Goal: Navigation & Orientation: Find specific page/section

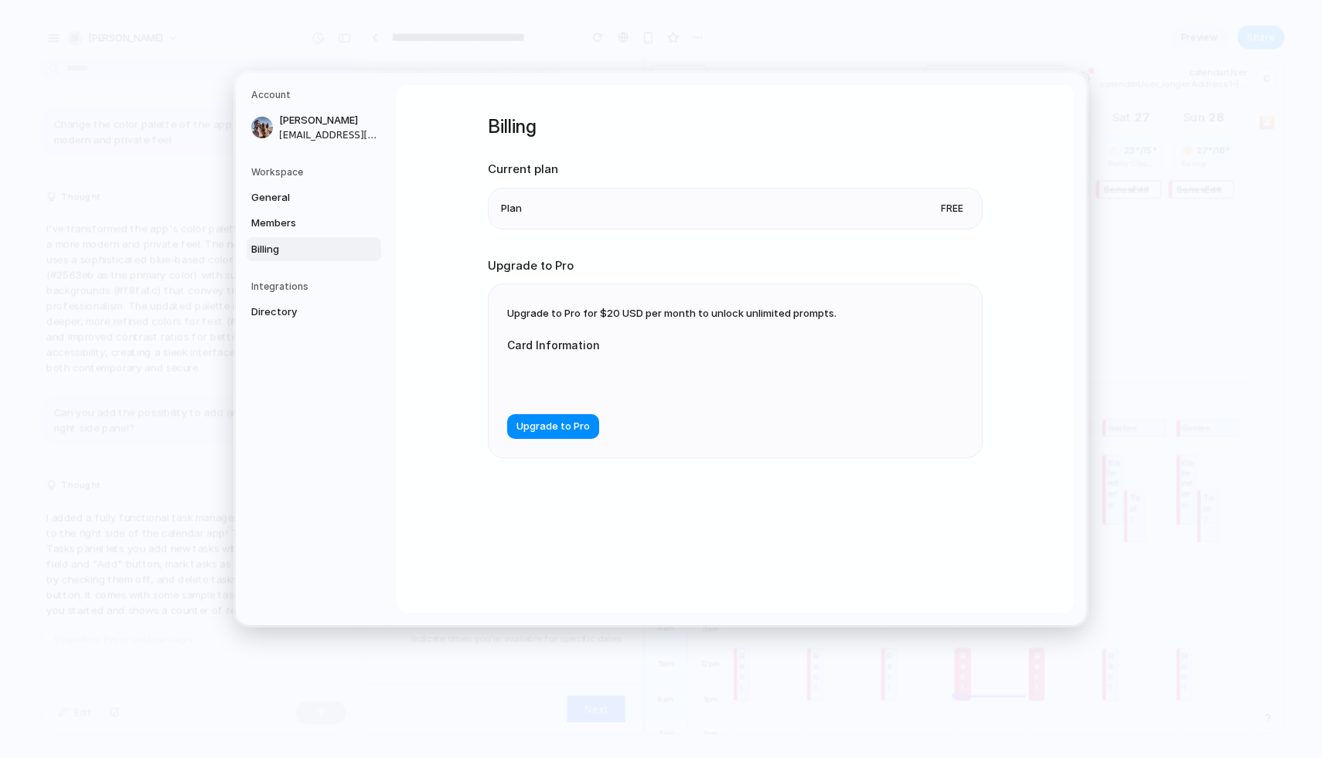
scroll to position [6383, 0]
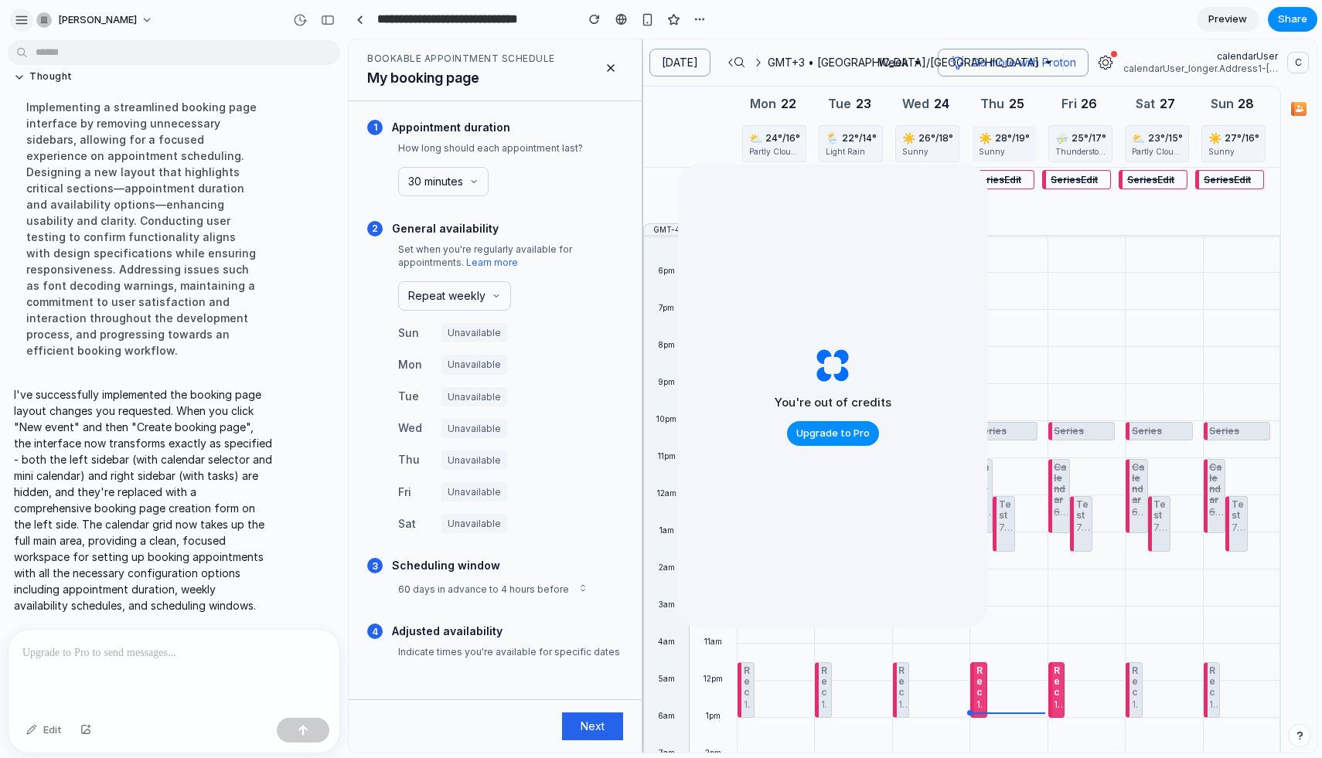
click at [18, 24] on div "button" at bounding box center [22, 20] width 14 height 14
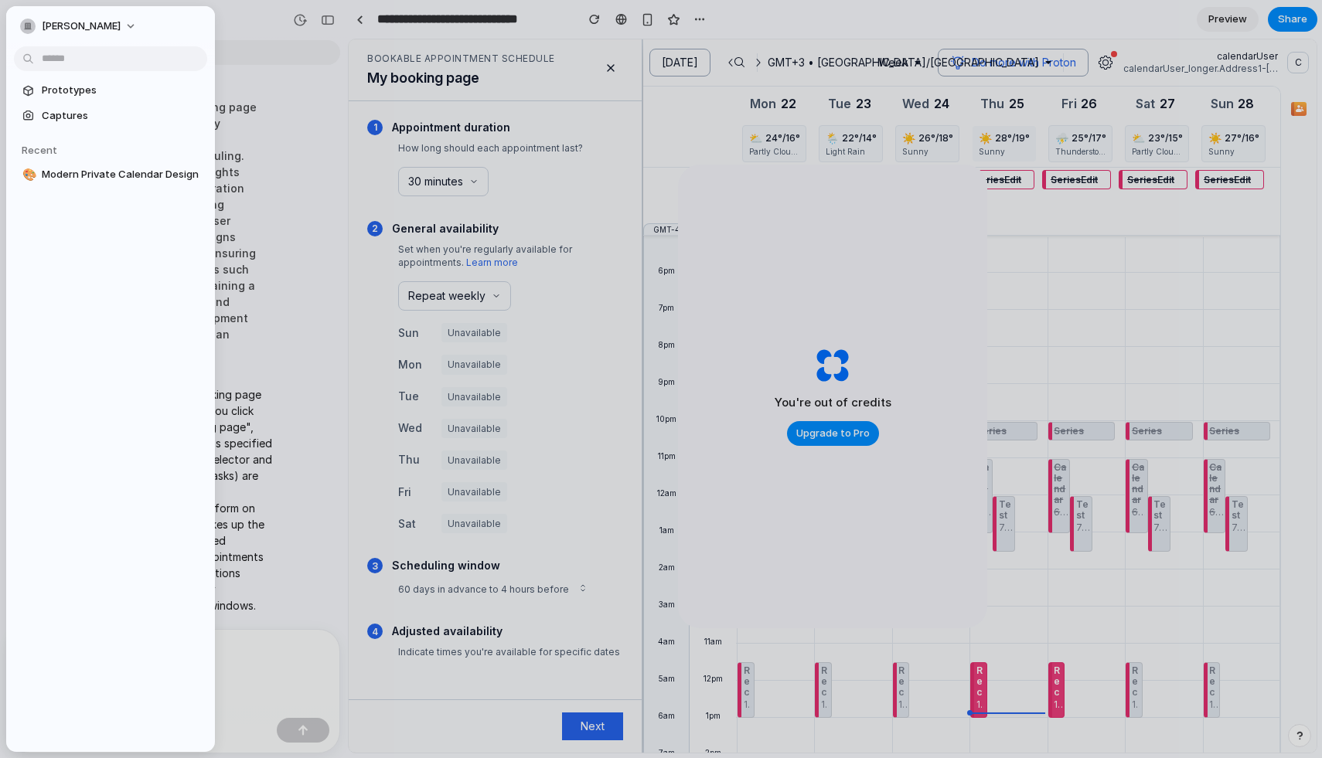
drag, startPoint x: 706, startPoint y: 110, endPoint x: 356, endPoint y: 72, distance: 351.4
click at [356, 72] on div "BOOKABLE APPOINTMENT SCHEDULE My booking page" at bounding box center [495, 70] width 293 height 62
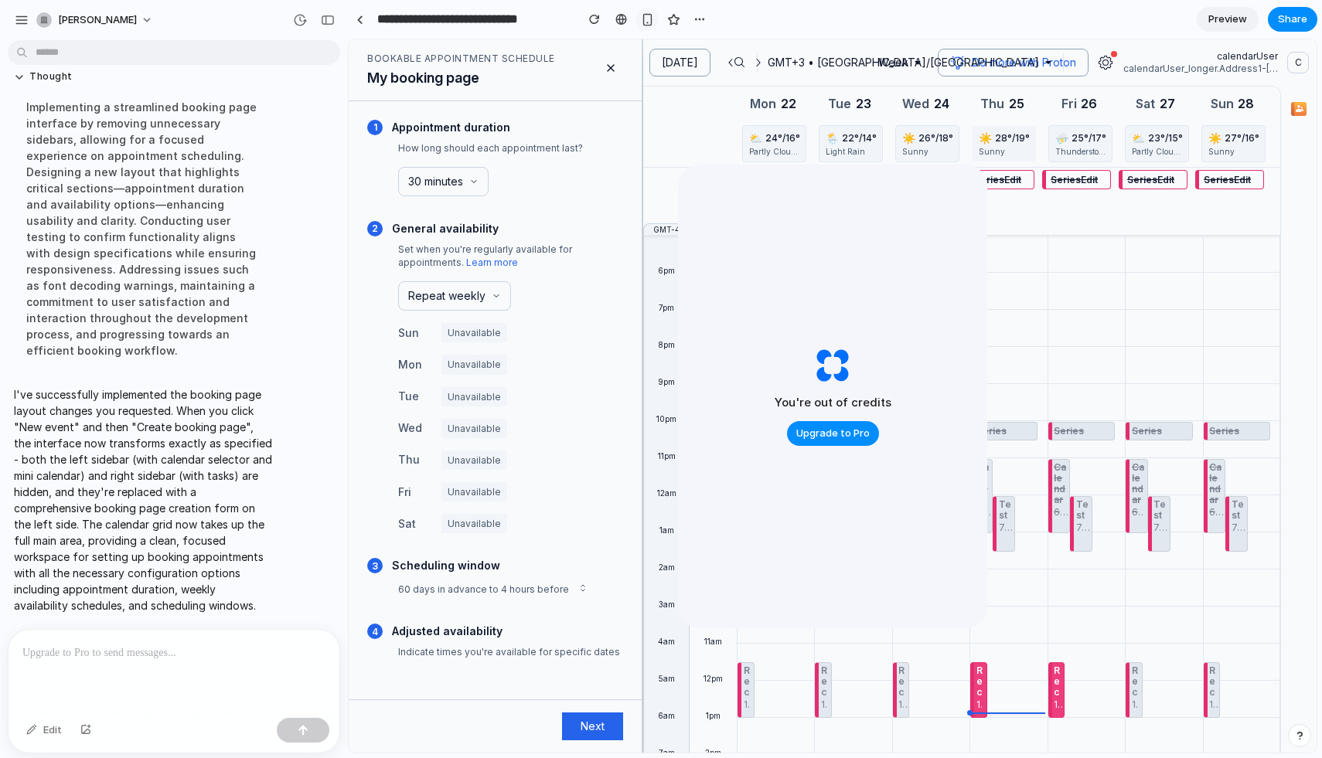
click at [656, 18] on button "button" at bounding box center [646, 19] width 23 height 23
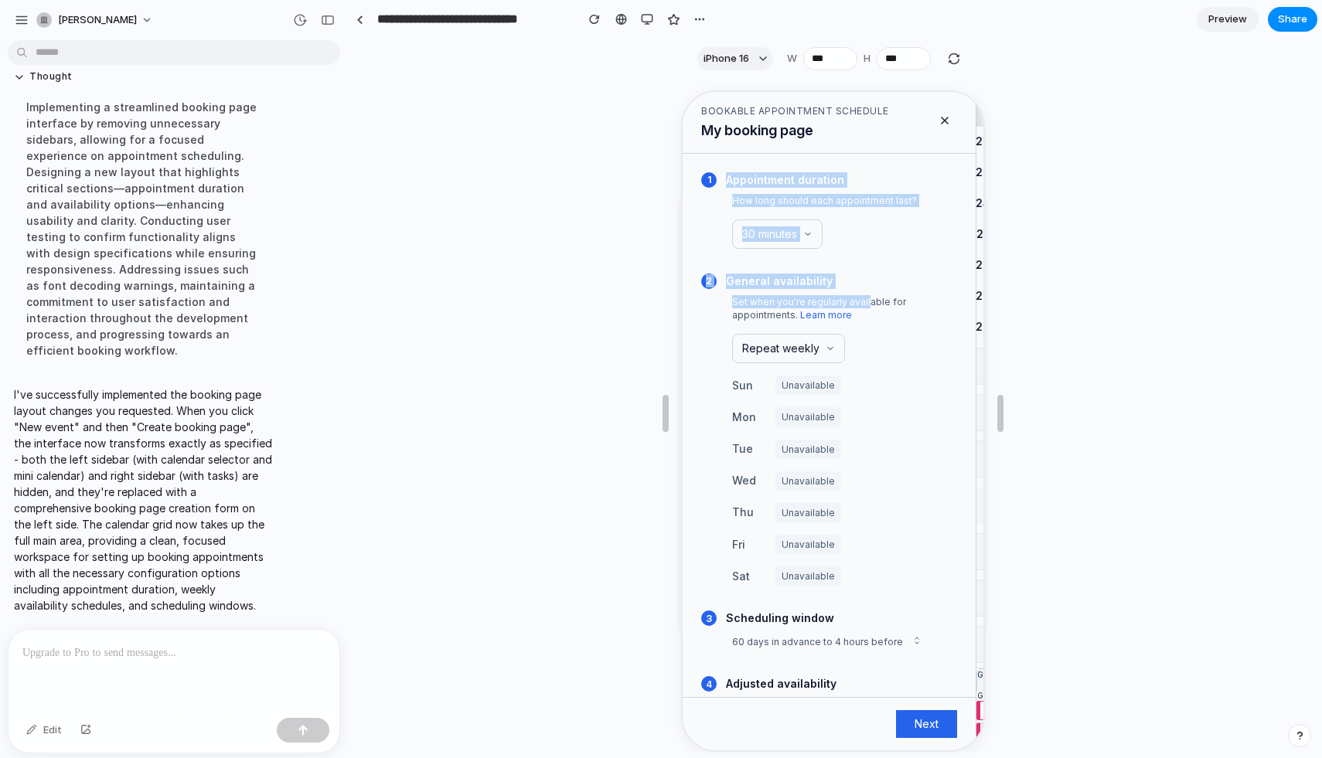
drag, startPoint x: 867, startPoint y: 300, endPoint x: 754, endPoint y: 134, distance: 200.5
click at [750, 141] on div "BOOKABLE APPOINTMENT SCHEDULE My booking page 1 Appointment duration How long s…" at bounding box center [827, 419] width 294 height 659
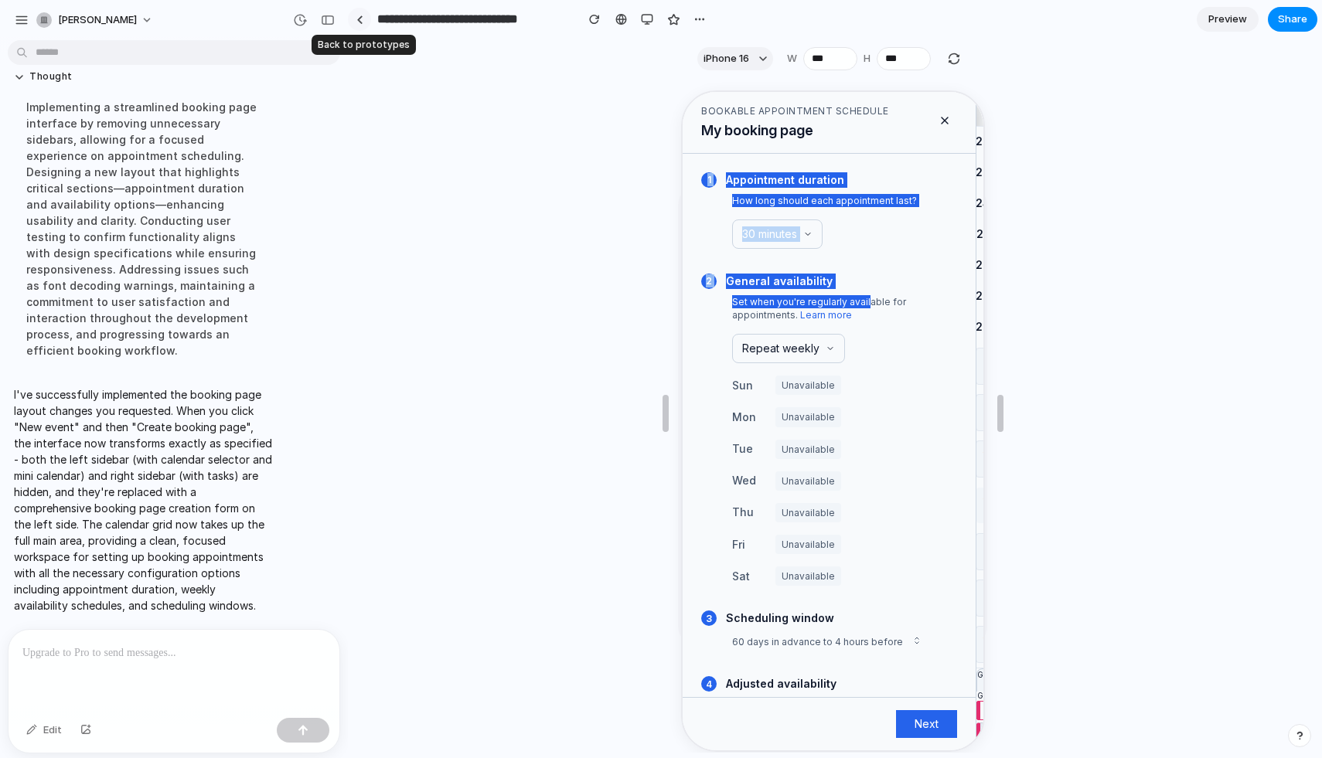
click at [365, 24] on link at bounding box center [359, 19] width 23 height 23
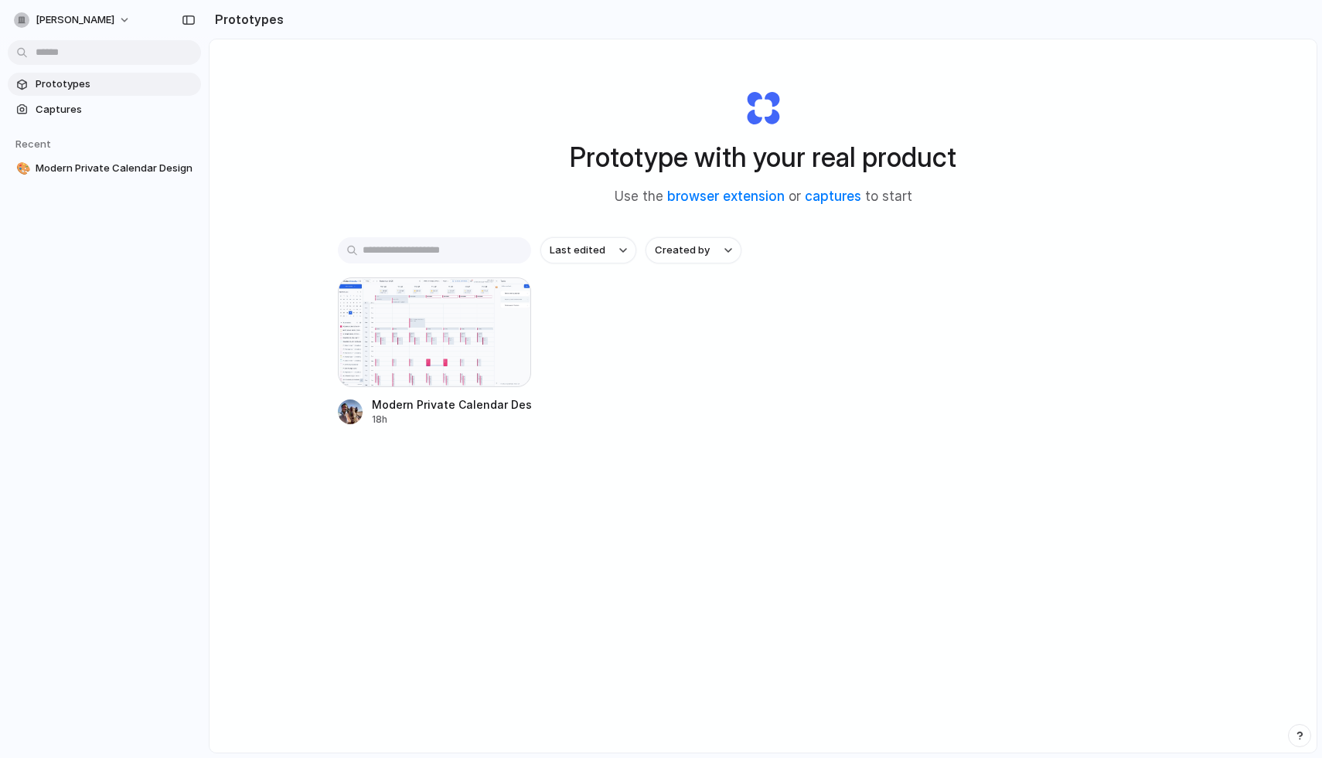
click at [113, 62] on body "laszlo-de-brissac Prototypes Captures Recent 🎨 Modern Private Calendar Design P…" at bounding box center [661, 379] width 1322 height 758
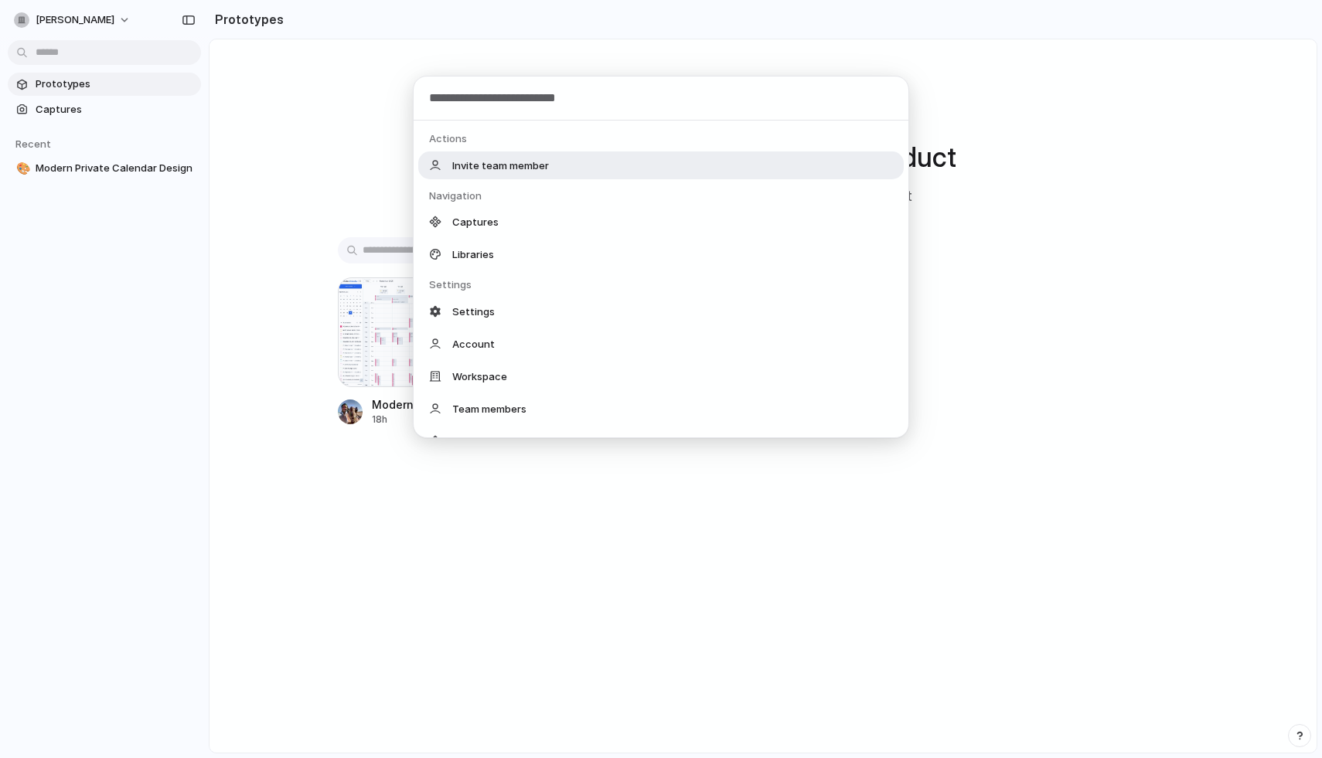
click at [112, 78] on div "Actions Invite team member Navigation Captures Libraries Settings Settings Acco…" at bounding box center [661, 379] width 1322 height 758
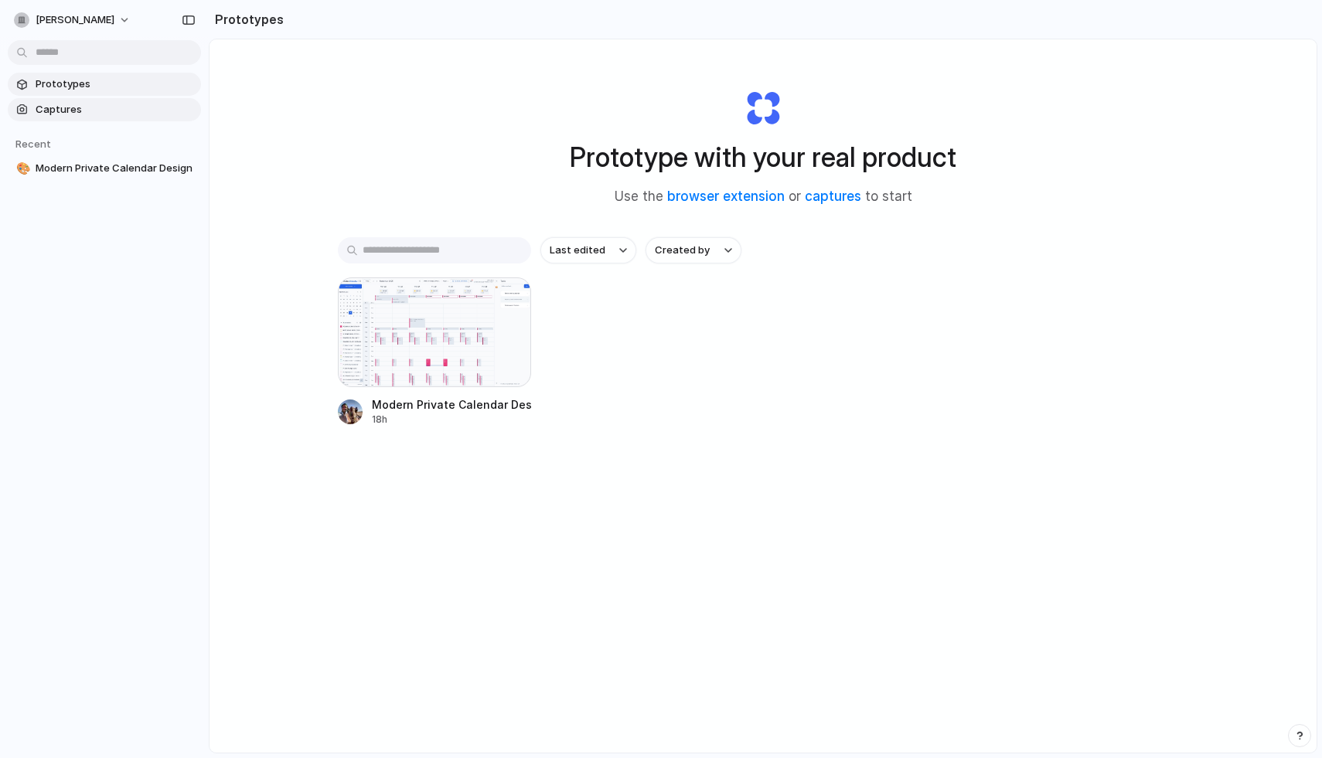
click at [109, 99] on link "Captures" at bounding box center [104, 109] width 193 height 23
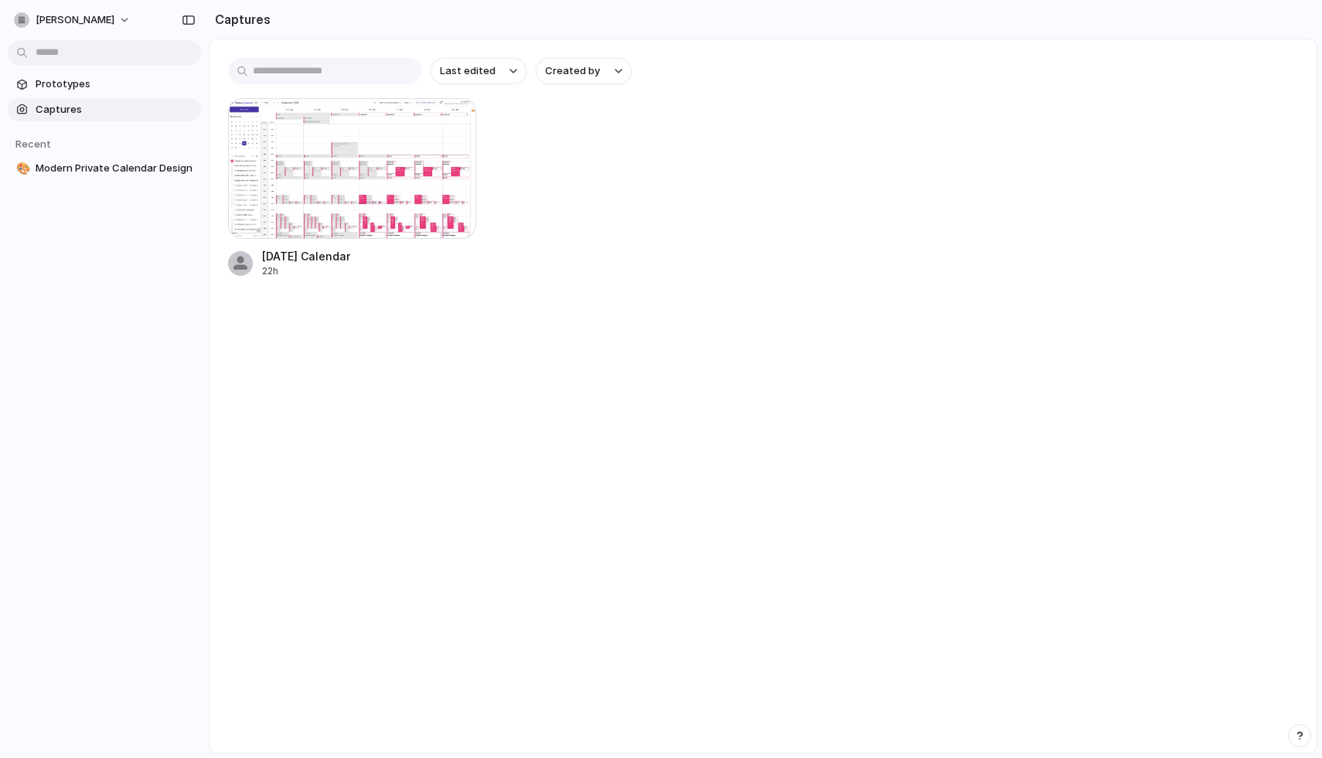
click at [113, 104] on span "Captures" at bounding box center [115, 109] width 159 height 15
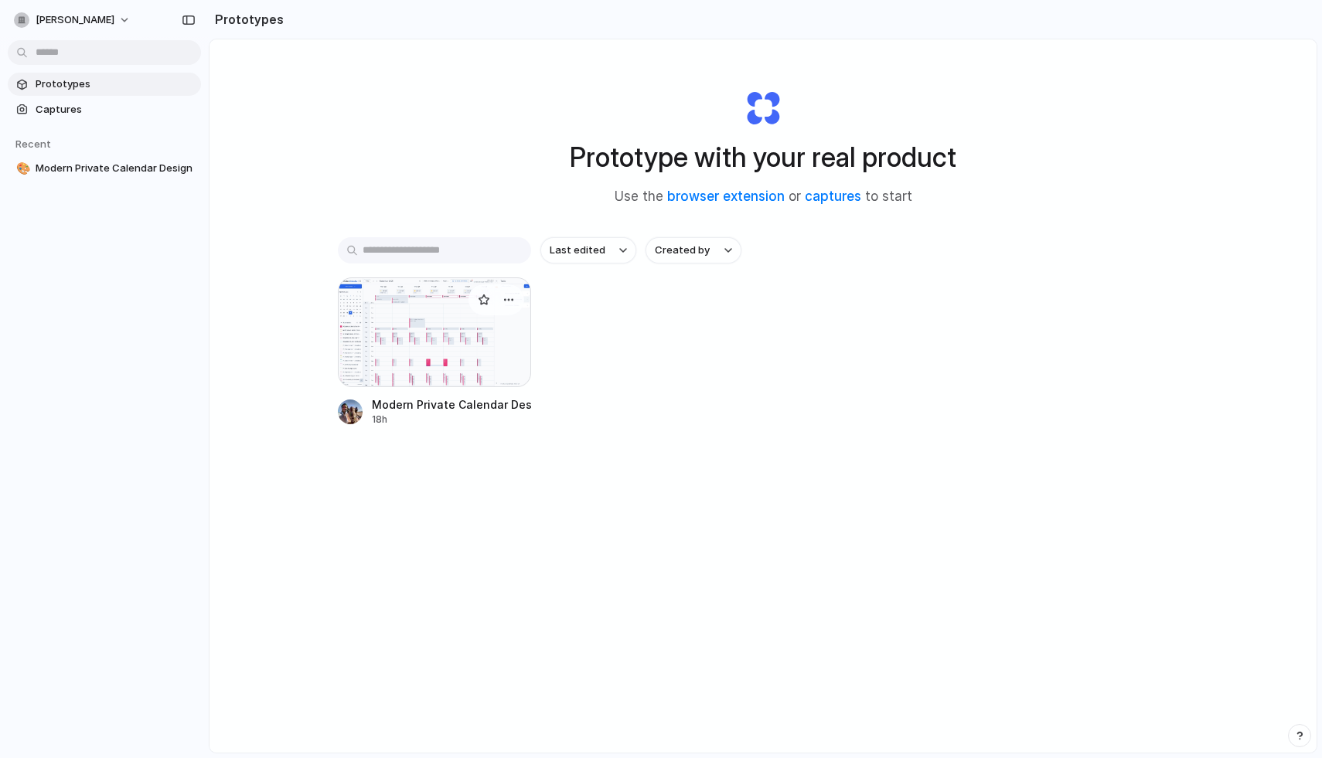
click at [461, 349] on div at bounding box center [434, 333] width 193 height 110
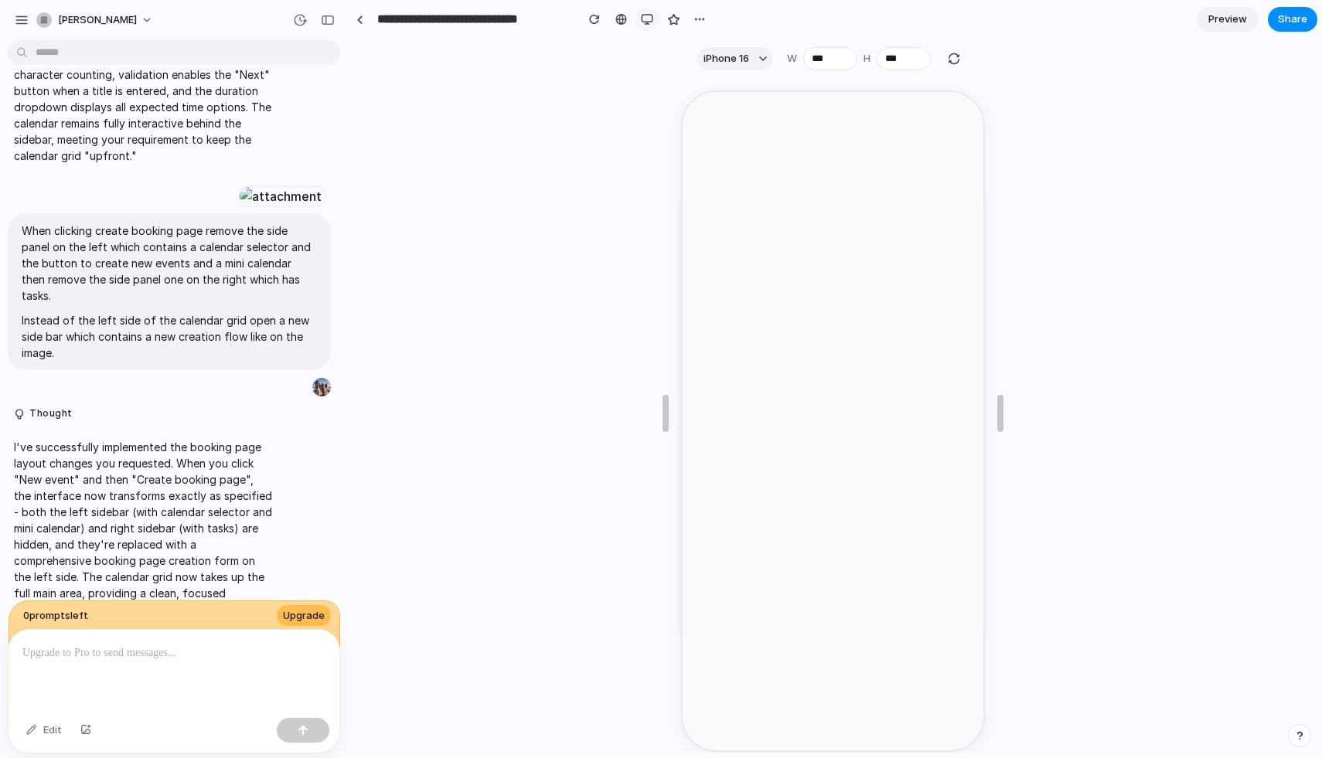
click at [651, 18] on div "button" at bounding box center [647, 19] width 12 height 12
click at [352, 22] on link at bounding box center [359, 19] width 23 height 23
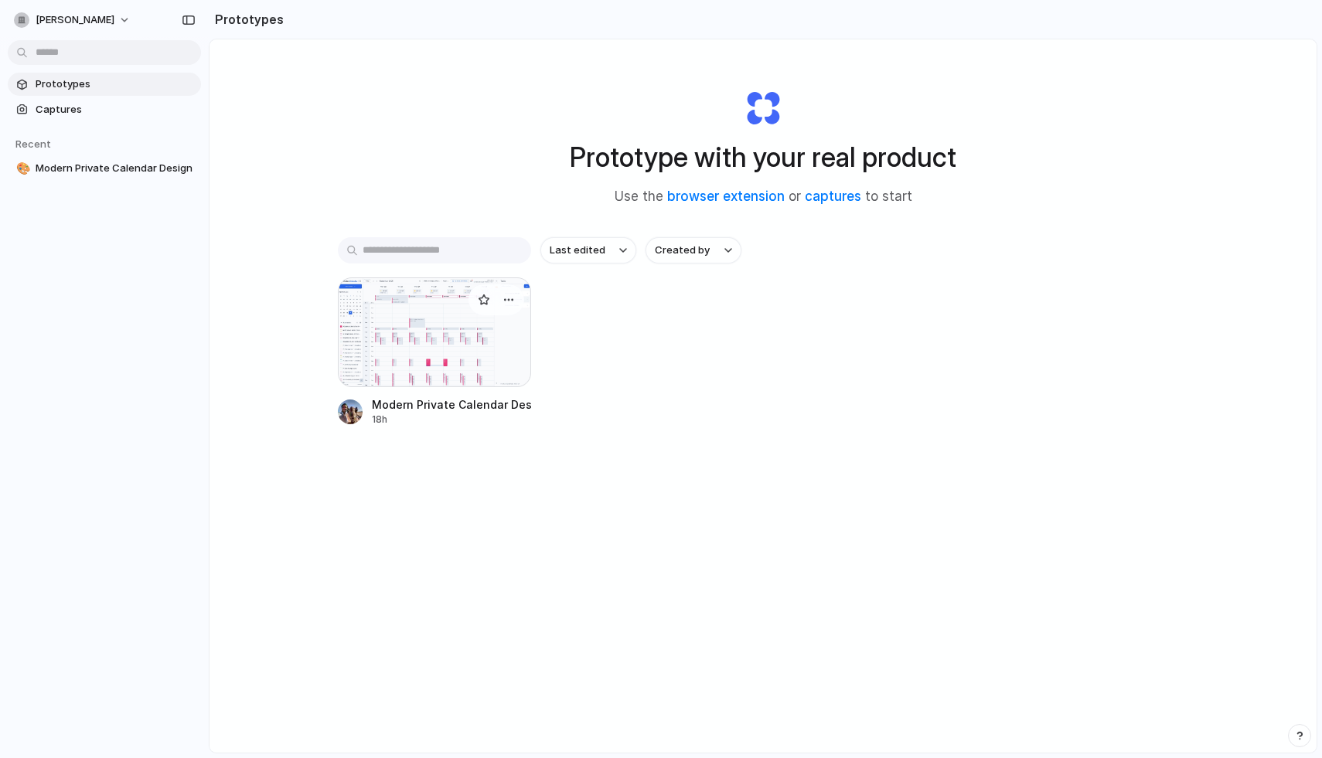
click at [453, 345] on div at bounding box center [434, 333] width 193 height 110
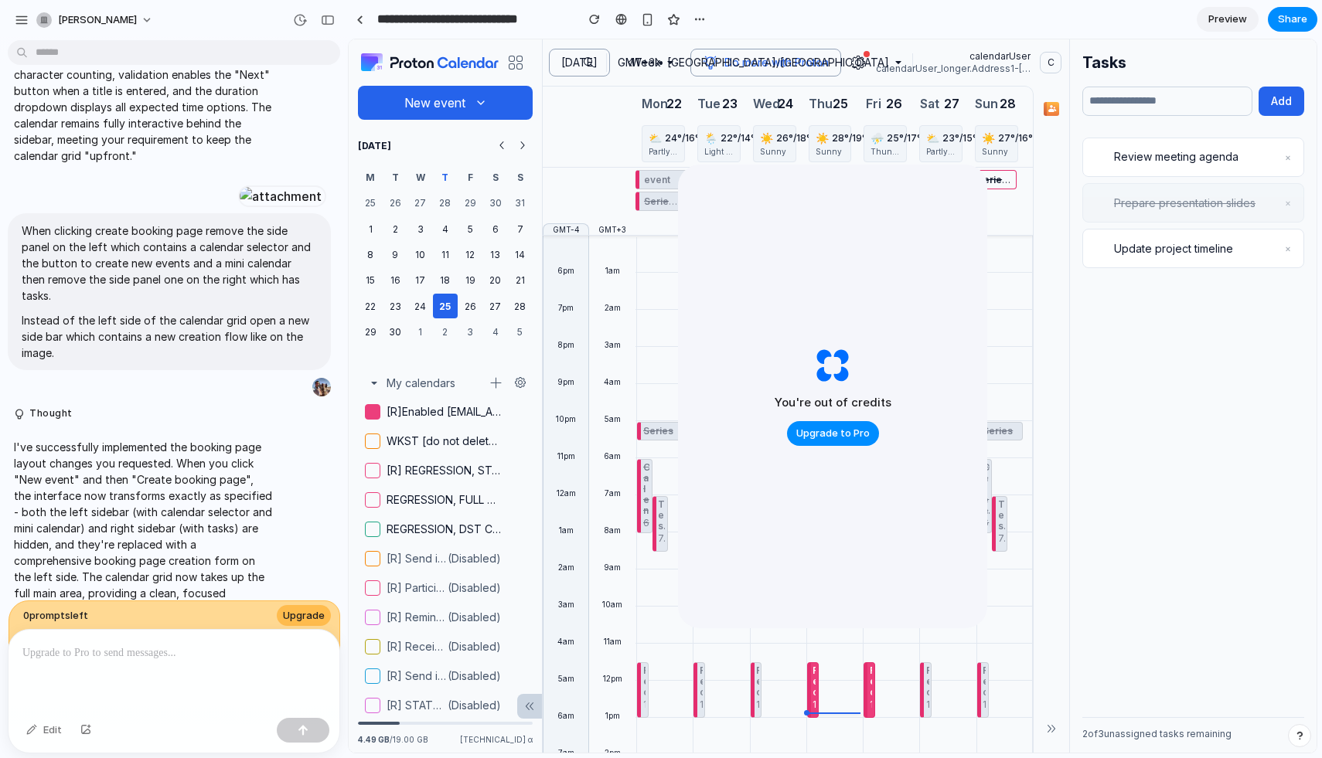
scroll to position [6127, 0]
